Goal: Transaction & Acquisition: Purchase product/service

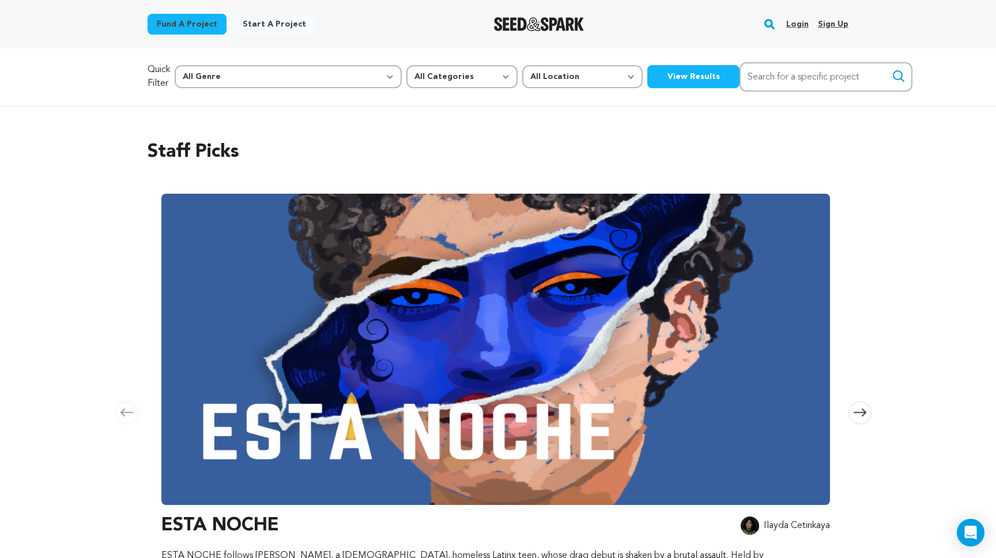
click at [809, 21] on div "Login Sign up" at bounding box center [812, 24] width 71 height 30
click at [802, 23] on link "Login" at bounding box center [797, 24] width 22 height 18
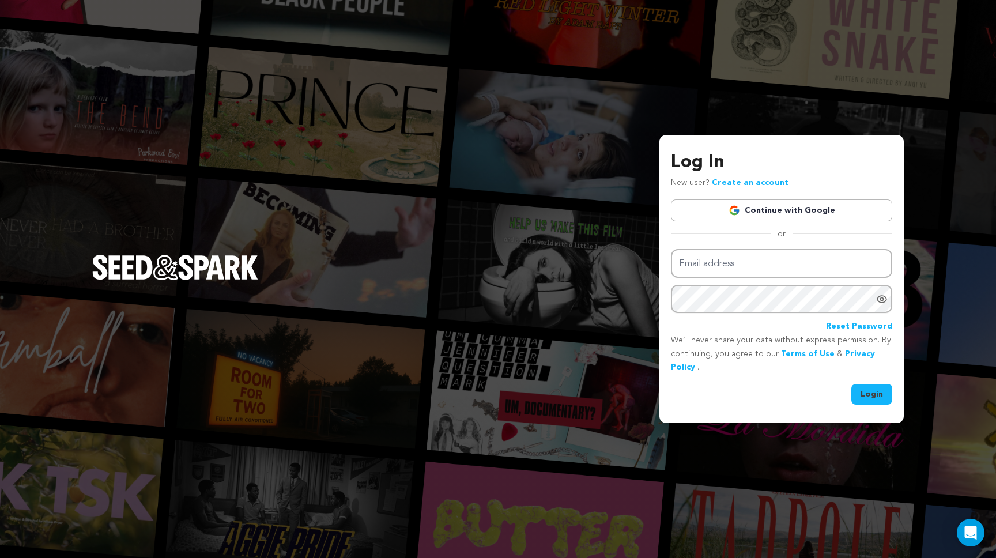
click at [734, 202] on link "Continue with Google" at bounding box center [781, 210] width 221 height 22
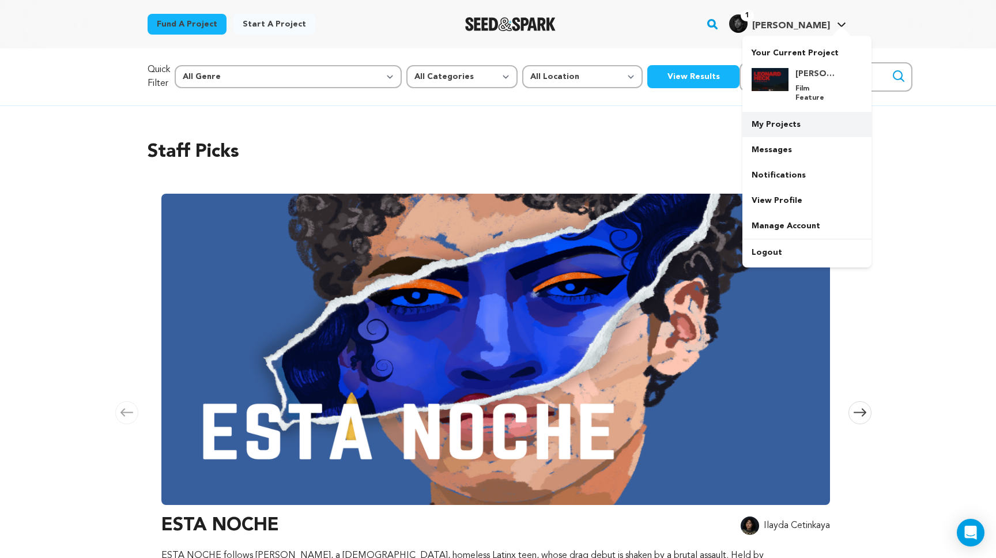
click at [779, 119] on link "My Projects" at bounding box center [806, 124] width 129 height 25
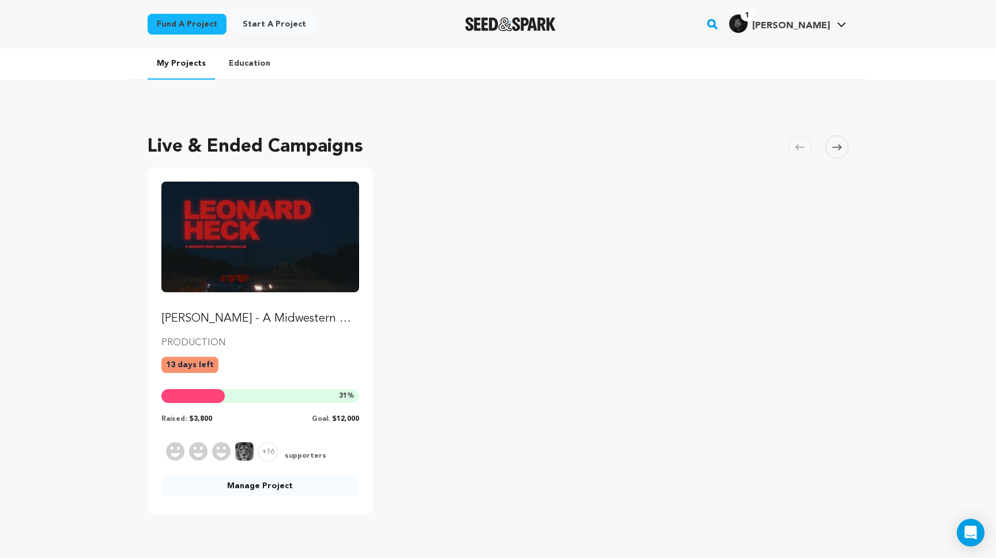
click at [252, 290] on img "Fund LEONARD HECK - A Midwestern Crime Thriller" at bounding box center [260, 237] width 198 height 111
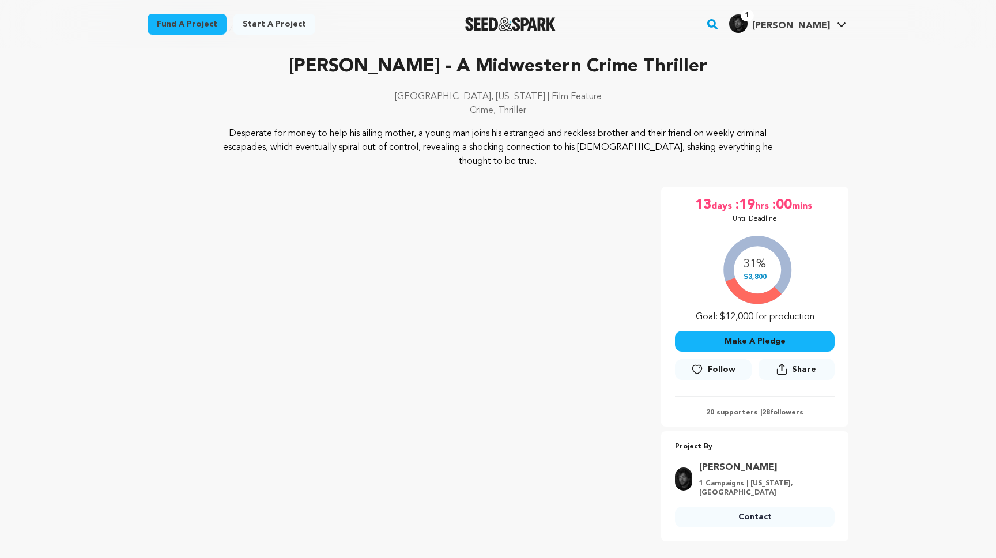
scroll to position [57, 0]
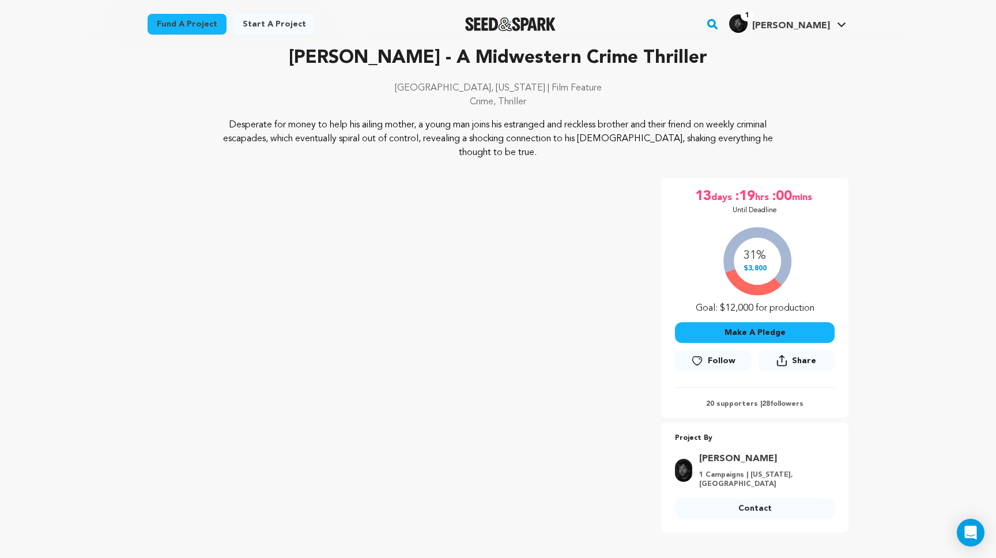
click at [760, 260] on div "31% $3,800 Goal: $12,000 for production" at bounding box center [755, 268] width 160 height 96
click at [767, 236] on div "31% $3,800 Goal: $12,000 for production" at bounding box center [755, 268] width 160 height 96
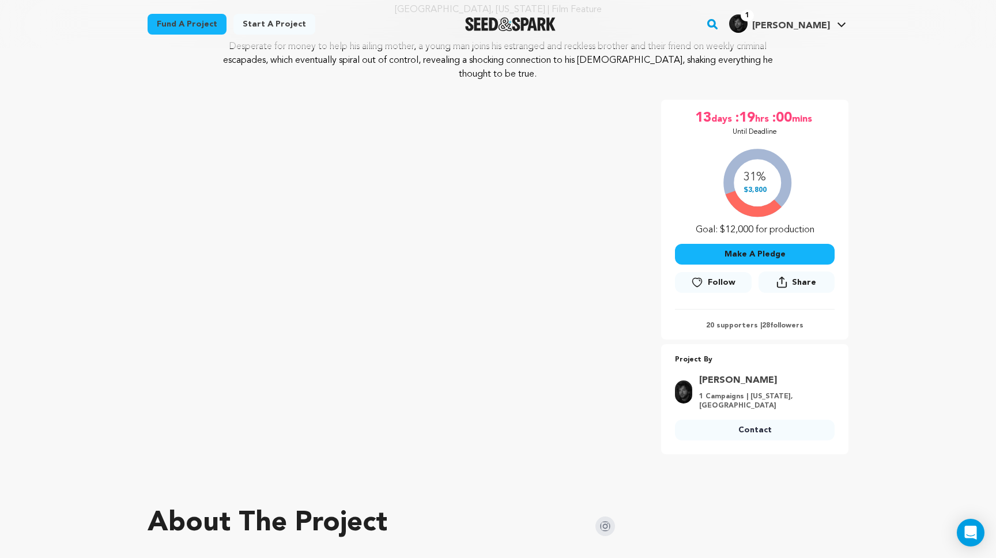
scroll to position [137, 0]
